Goal: Information Seeking & Learning: Learn about a topic

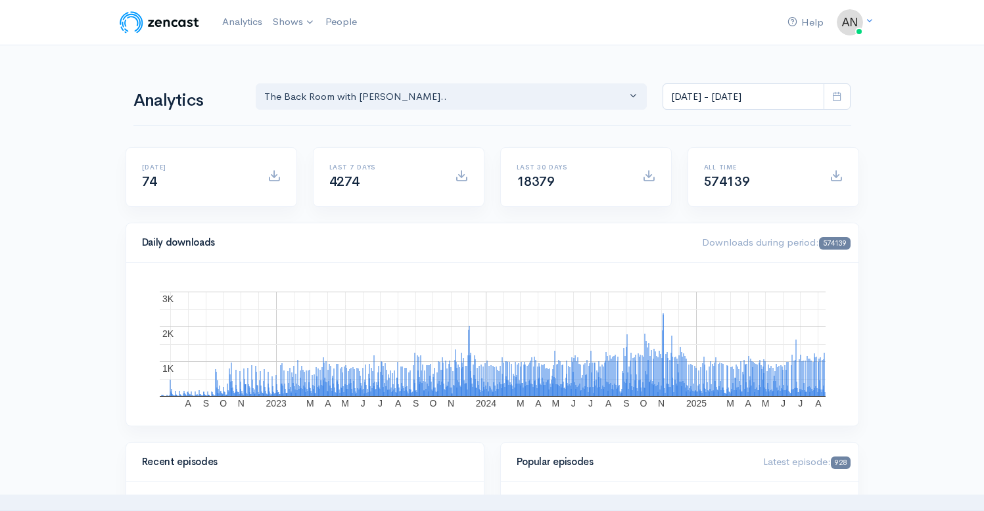
select select "10316"
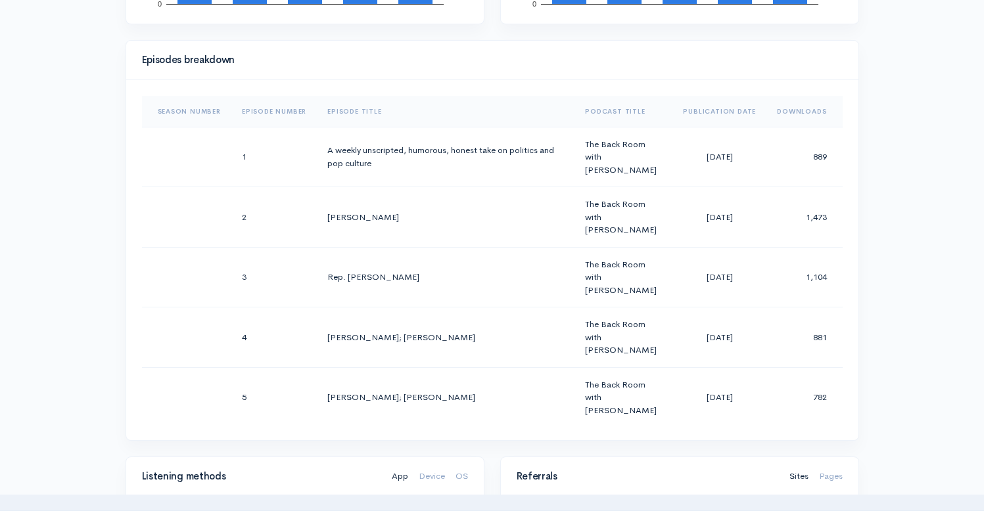
scroll to position [17876, 0]
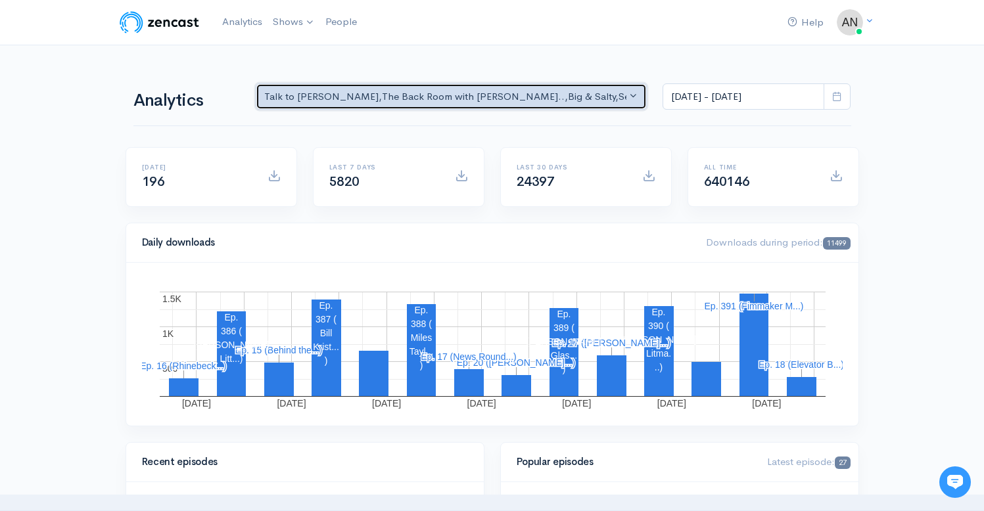
click at [315, 93] on div "Talk to Allison , The Back Room with Andy O... , Big & Salty , Serial Tales - J…" at bounding box center [445, 96] width 363 height 15
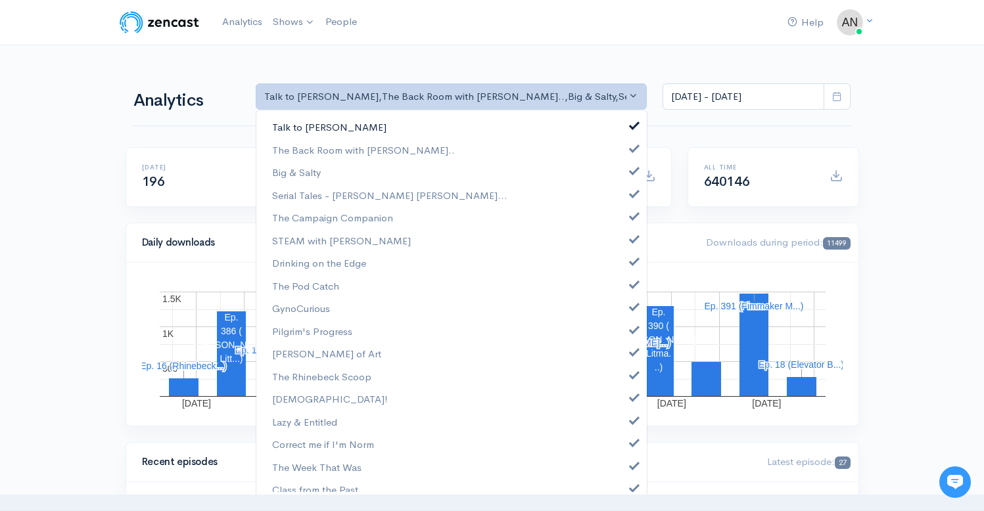
click at [632, 120] on span at bounding box center [634, 124] width 5 height 10
select select "10316"
click at [624, 176] on link "Big & Salty" at bounding box center [451, 172] width 391 height 23
click at [632, 192] on span at bounding box center [634, 192] width 5 height 10
click at [625, 220] on link "The Campaign Companion" at bounding box center [451, 217] width 391 height 23
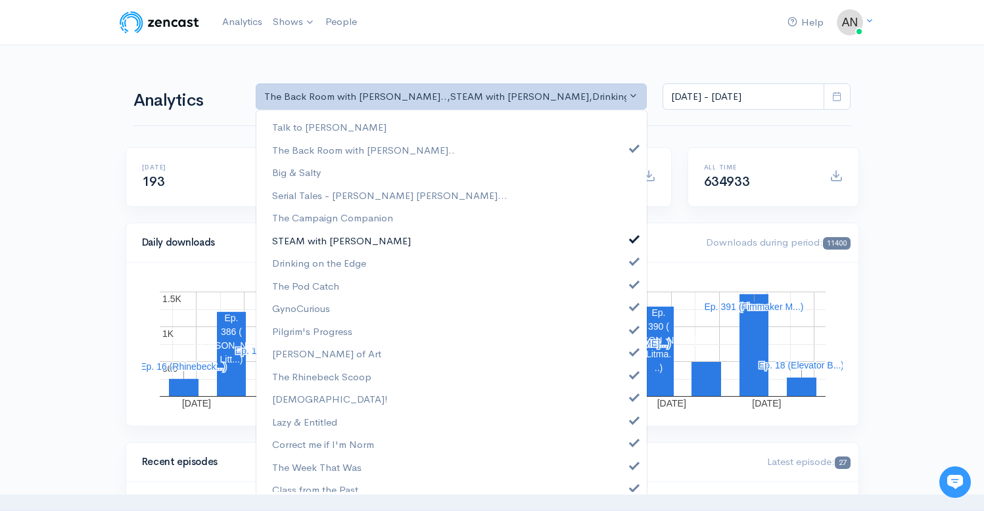
click at [632, 240] on span at bounding box center [634, 238] width 5 height 10
click at [632, 256] on span at bounding box center [634, 260] width 5 height 10
click at [632, 280] on span at bounding box center [634, 283] width 5 height 10
click at [632, 306] on span at bounding box center [634, 305] width 5 height 10
click at [632, 327] on span at bounding box center [634, 328] width 5 height 10
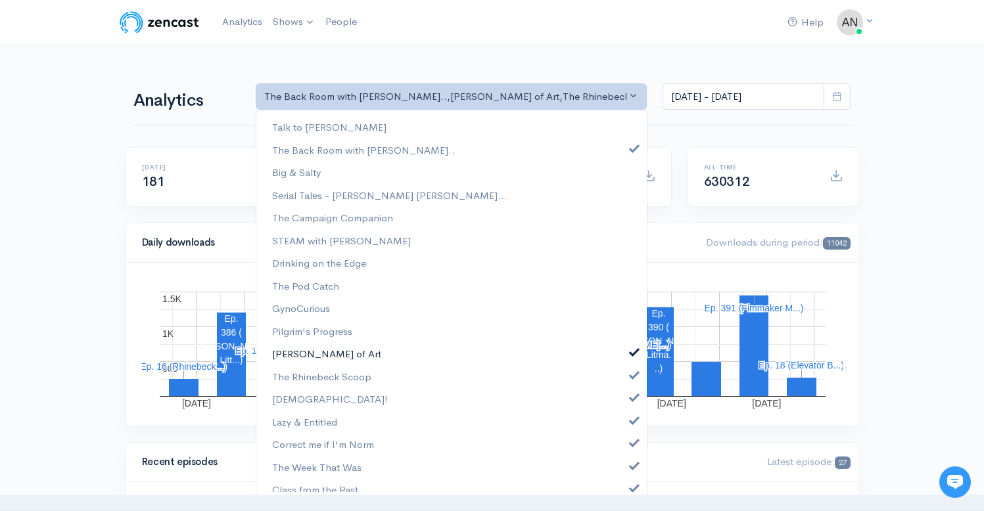
click at [632, 354] on span at bounding box center [634, 351] width 5 height 10
click at [632, 374] on span at bounding box center [634, 374] width 5 height 10
click at [625, 404] on link "[DEMOGRAPHIC_DATA]!" at bounding box center [451, 399] width 391 height 23
click at [632, 421] on span at bounding box center [634, 419] width 5 height 10
click at [625, 452] on link "Correct me if I'm Norm" at bounding box center [451, 444] width 391 height 23
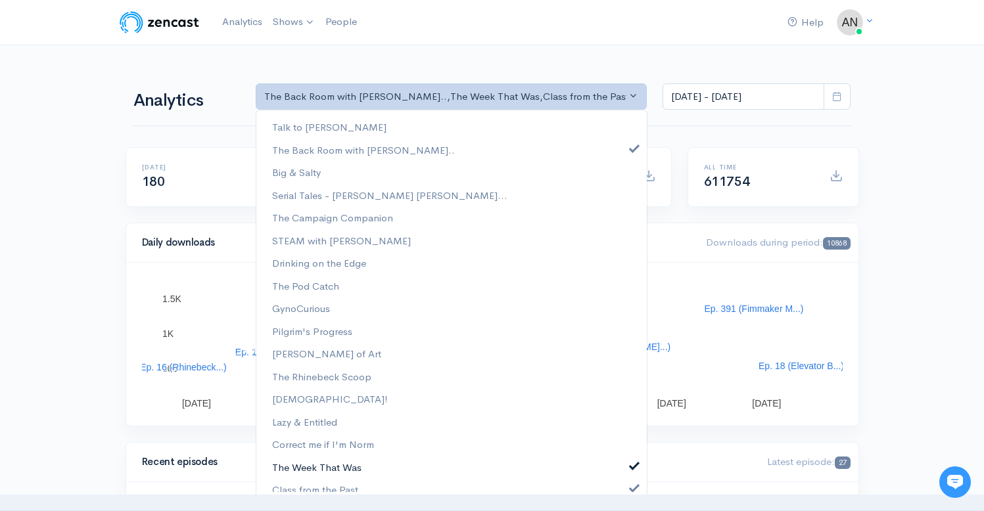
click at [625, 471] on link "The Week That Was" at bounding box center [451, 467] width 391 height 23
click at [632, 489] on span at bounding box center [634, 487] width 5 height 10
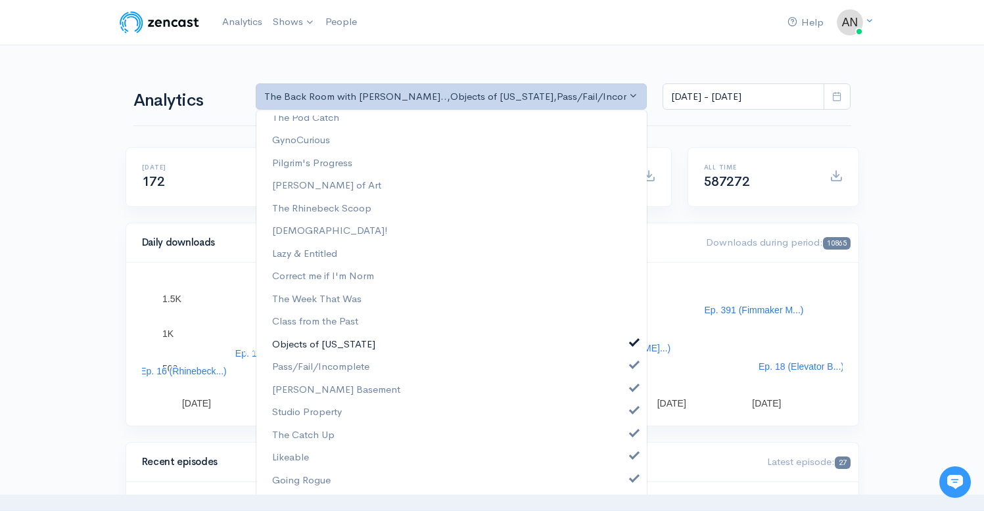
click at [632, 337] on span at bounding box center [634, 342] width 5 height 10
click at [625, 359] on link "Pass/Fail/Incomplete" at bounding box center [451, 367] width 391 height 23
click at [632, 391] on span at bounding box center [634, 387] width 5 height 10
click at [625, 419] on link "Studio Property" at bounding box center [451, 412] width 391 height 23
click at [625, 440] on link "The Catch Up" at bounding box center [451, 435] width 391 height 23
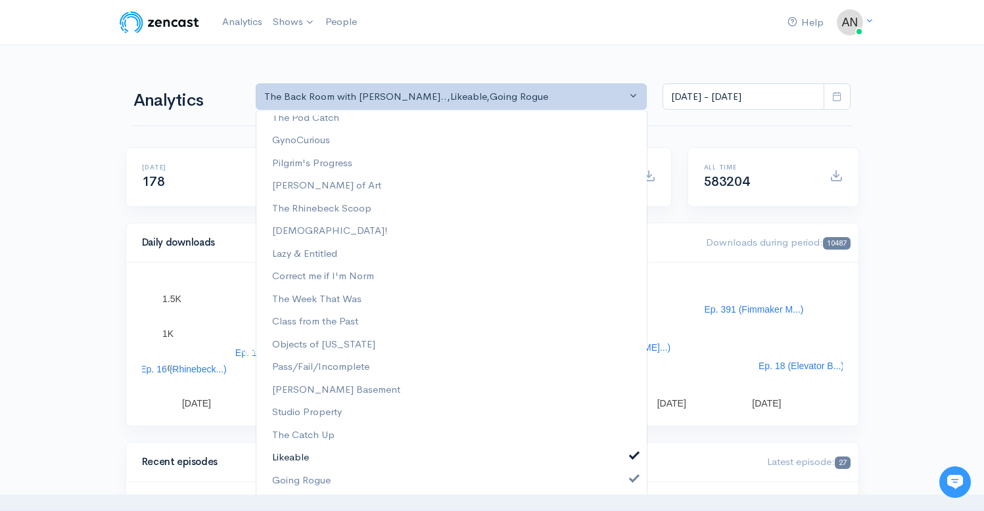
click at [632, 456] on span at bounding box center [634, 455] width 5 height 10
click at [632, 483] on span at bounding box center [634, 478] width 5 height 10
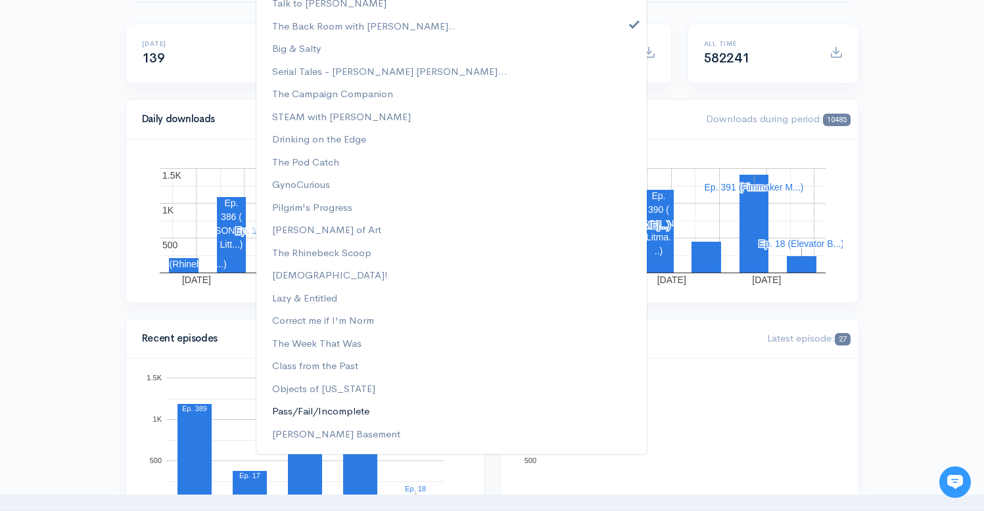
scroll to position [0, 0]
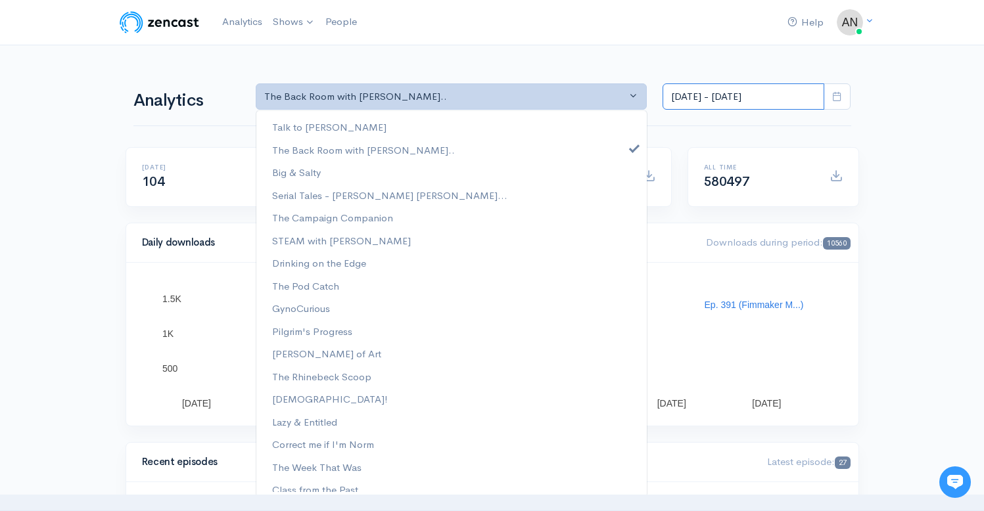
click at [736, 95] on input "Jul 30, 2025 - Aug 12, 2025" at bounding box center [744, 96] width 162 height 27
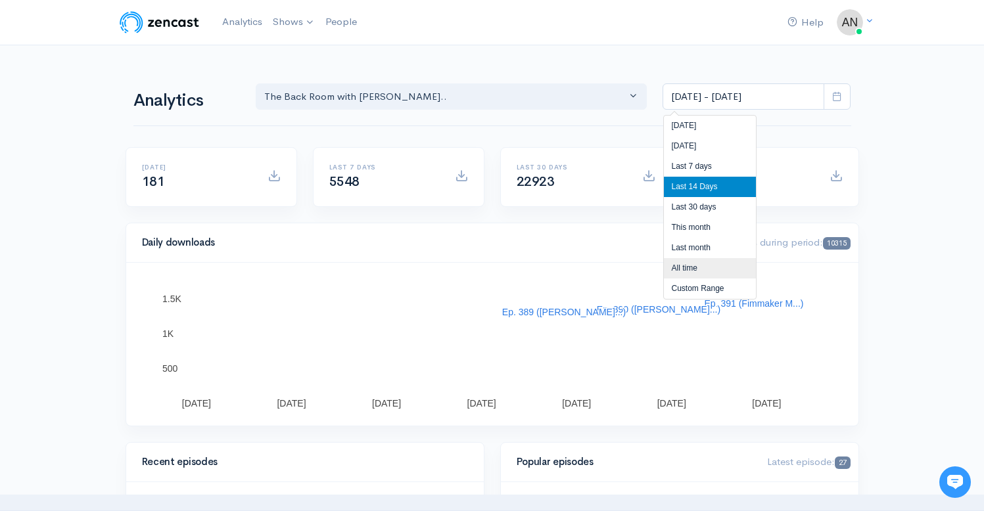
click at [690, 271] on li "All time" at bounding box center [710, 268] width 92 height 20
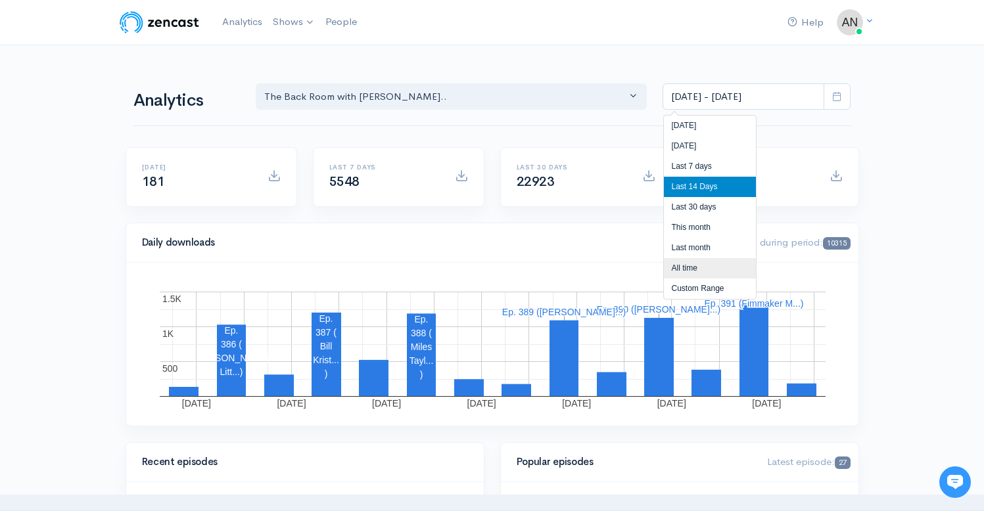
type input "[DATE] - [DATE]"
